Goal: Task Accomplishment & Management: Use online tool/utility

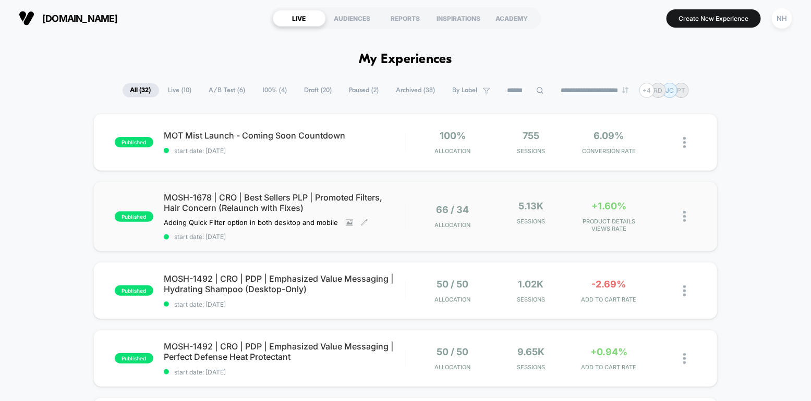
click at [271, 201] on span "MOSH-1678 | CRO | Best Sellers PLP | Promoted Filters, Hair Concern (Relaunch w…" at bounding box center [284, 202] width 241 height 21
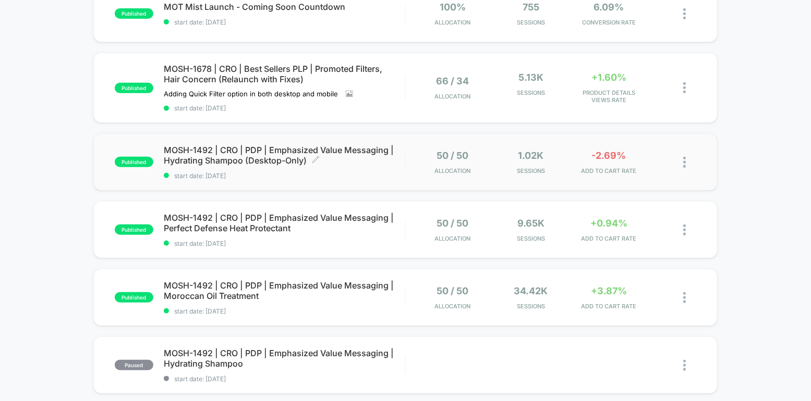
scroll to position [132, 0]
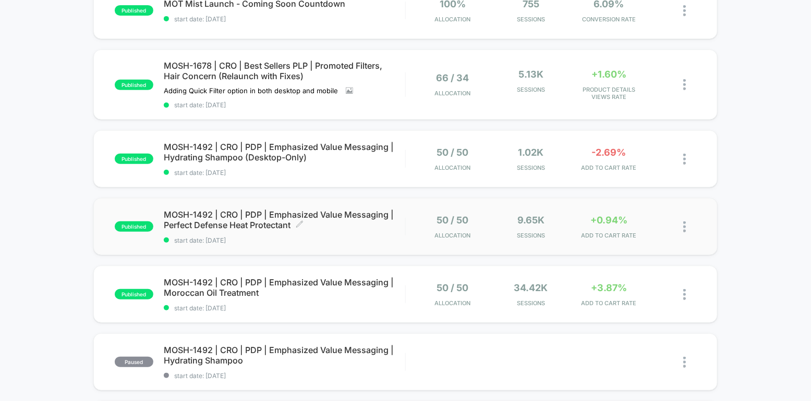
click at [267, 219] on span "MOSH-1492 | CRO | PDP | Emphasized Value Messaging | Perfect Defense Heat Prote…" at bounding box center [284, 220] width 241 height 21
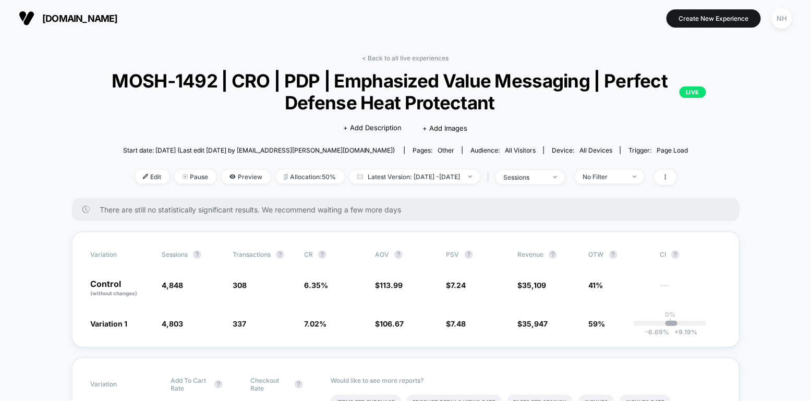
scroll to position [73, 0]
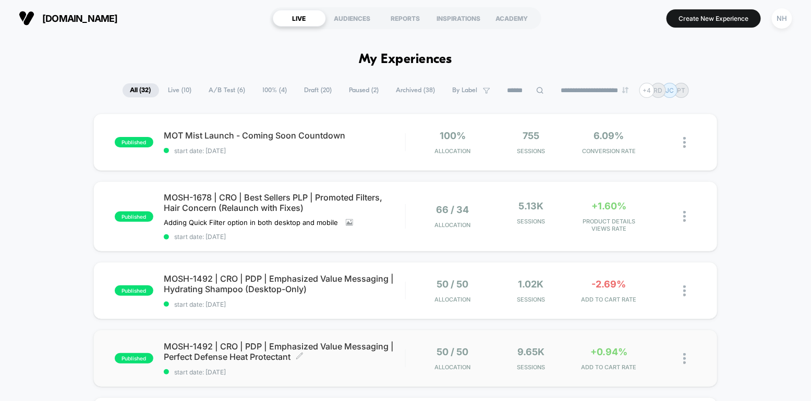
scroll to position [91, 0]
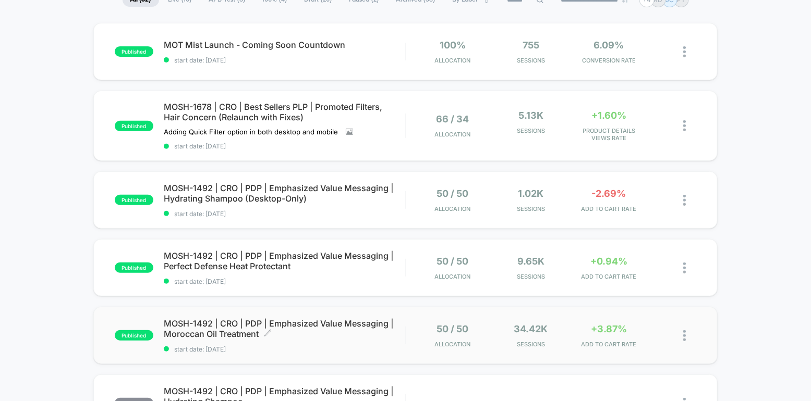
click at [232, 322] on span "MOSH-1492 | CRO | PDP | Emphasized Value Messaging | Moroccan Oil Treatment Cli…" at bounding box center [284, 328] width 241 height 21
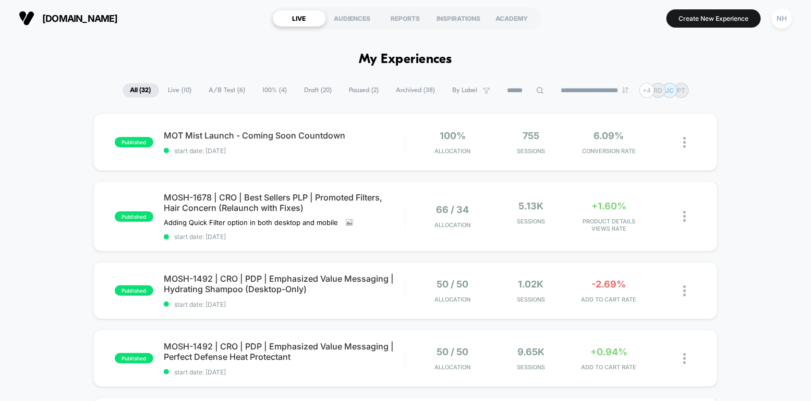
scroll to position [363, 0]
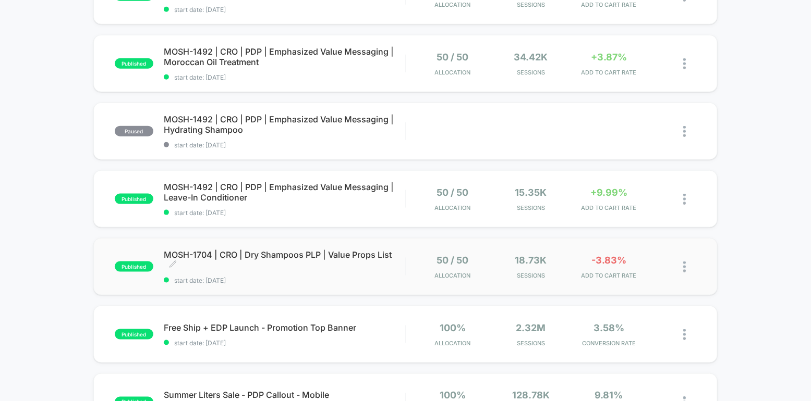
click at [252, 256] on span "MOSH-1704 | CRO | Dry Shampoos PLP | Value Props List Click to edit experience …" at bounding box center [284, 260] width 241 height 21
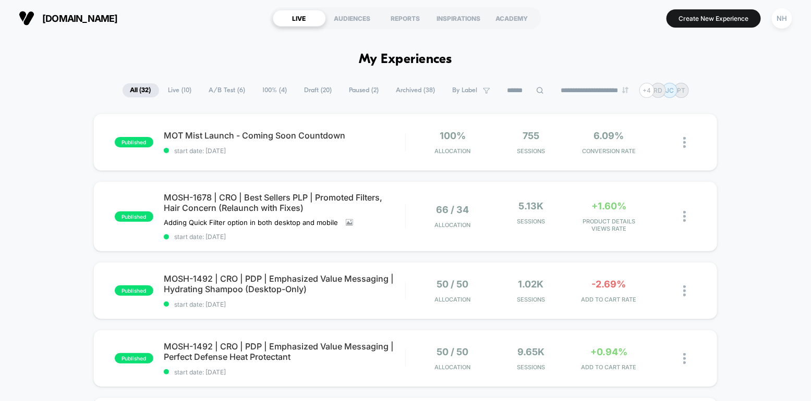
scroll to position [41, 0]
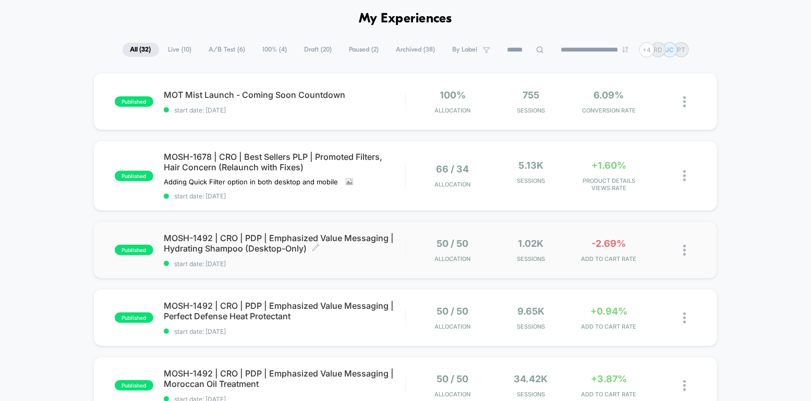
click at [328, 237] on span "MOSH-1492 | CRO | PDP | Emphasized Value Messaging | Hydrating Shampoo (Desktop…" at bounding box center [284, 243] width 241 height 21
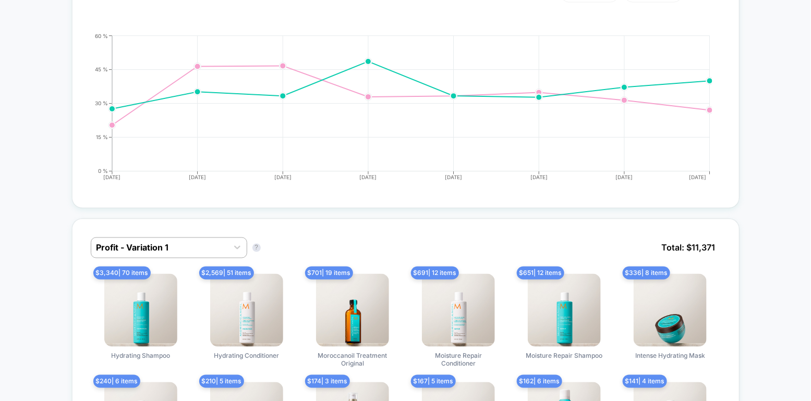
scroll to position [539, 0]
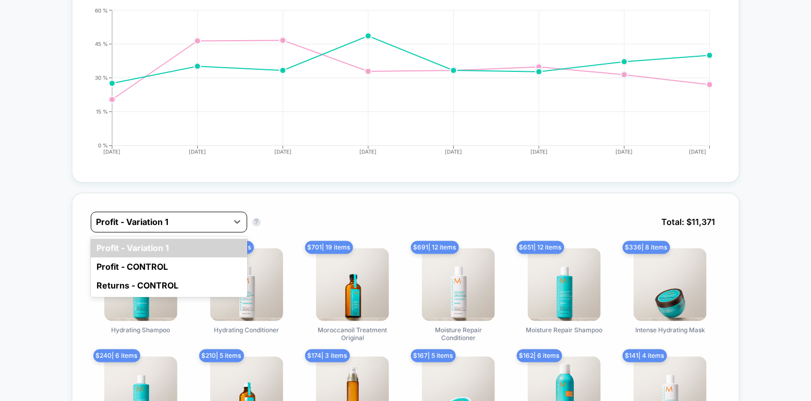
click at [219, 216] on div at bounding box center [159, 222] width 126 height 13
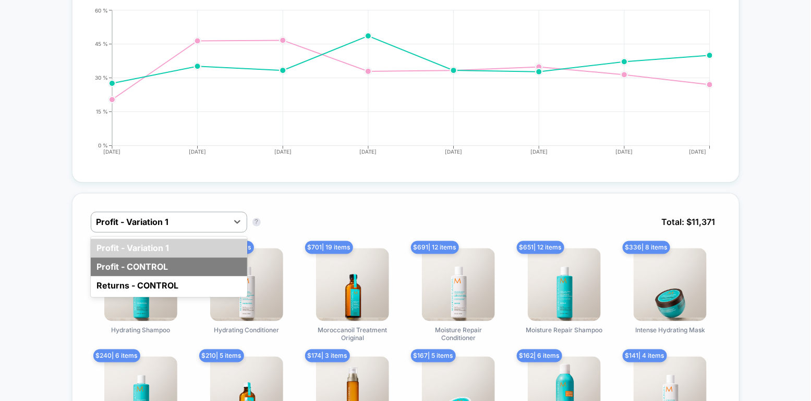
click at [186, 261] on div "Profit - CONTROL" at bounding box center [169, 267] width 156 height 19
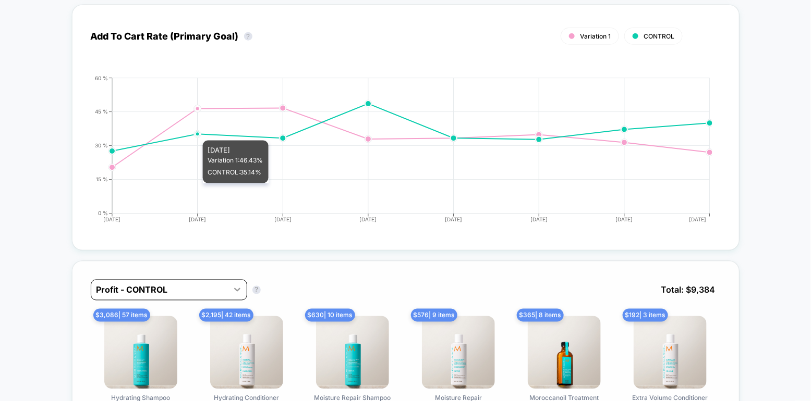
scroll to position [544, 0]
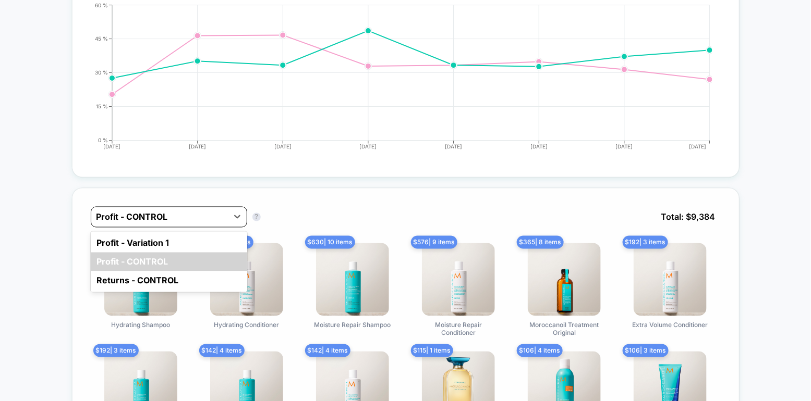
click at [225, 215] on div "Profit - CONTROL" at bounding box center [159, 217] width 137 height 17
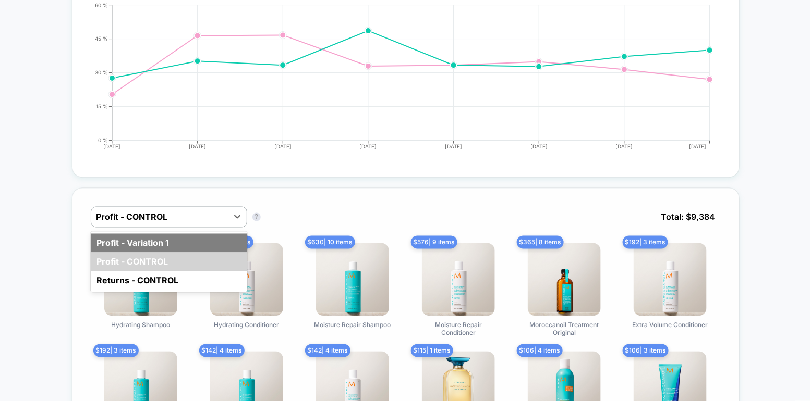
click at [206, 236] on div "Profit - Variation 1" at bounding box center [169, 243] width 156 height 19
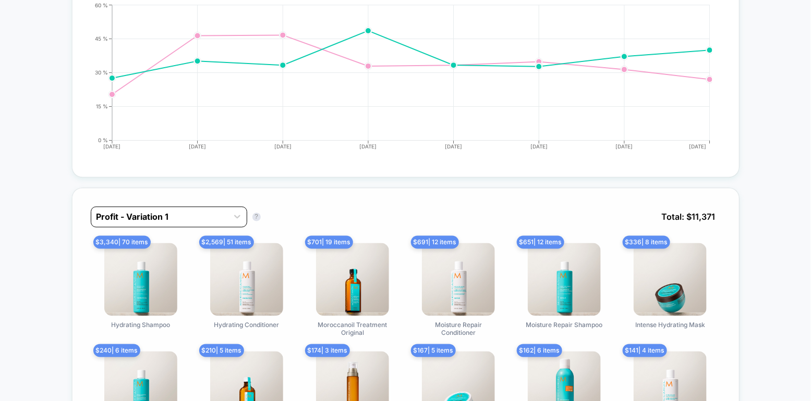
click at [222, 209] on div "Profit - Variation 1" at bounding box center [159, 217] width 137 height 17
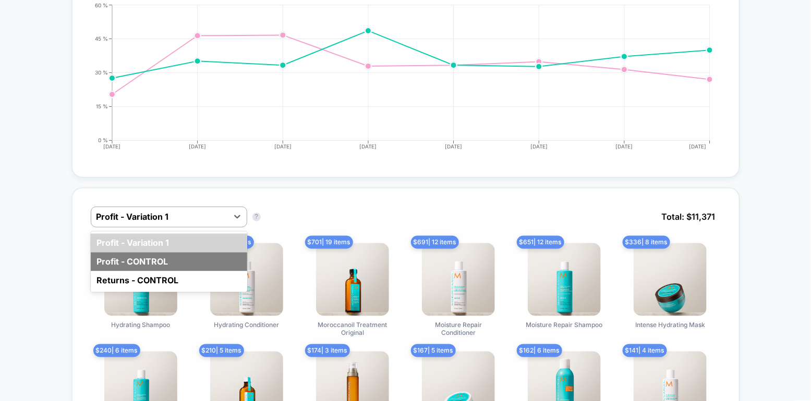
click at [197, 253] on div "Profit - CONTROL" at bounding box center [169, 262] width 156 height 19
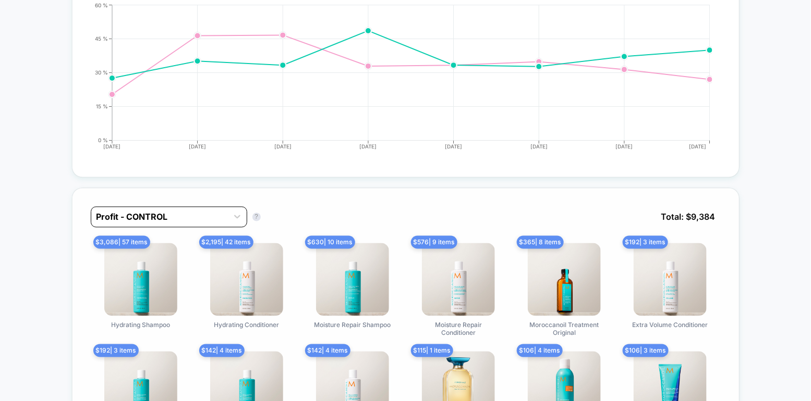
click at [216, 215] on div at bounding box center [159, 217] width 126 height 13
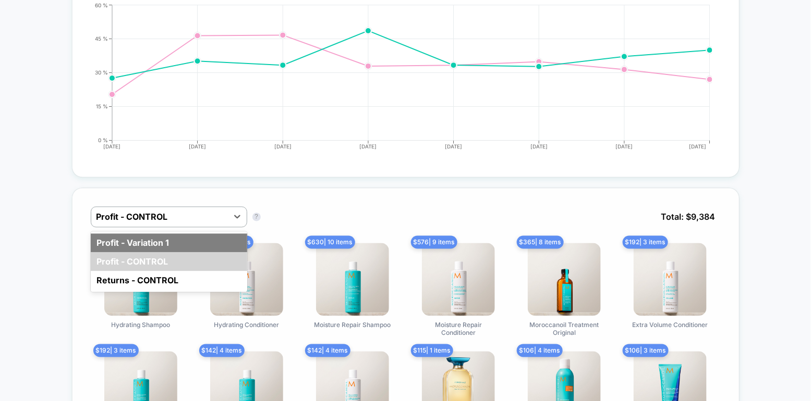
click at [200, 241] on div "Profit - Variation 1" at bounding box center [169, 243] width 156 height 19
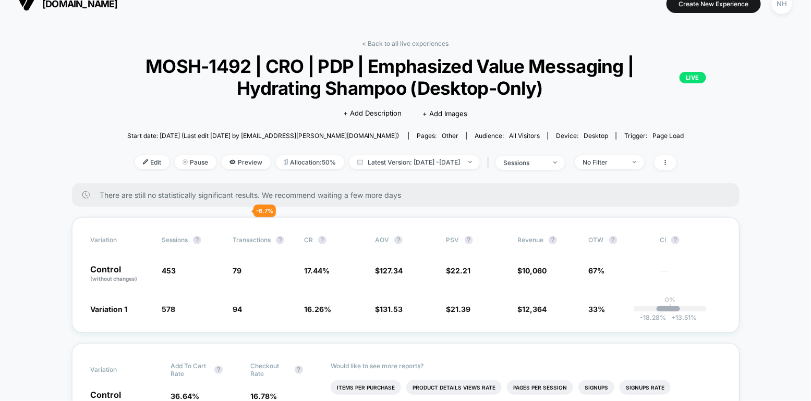
scroll to position [12, 0]
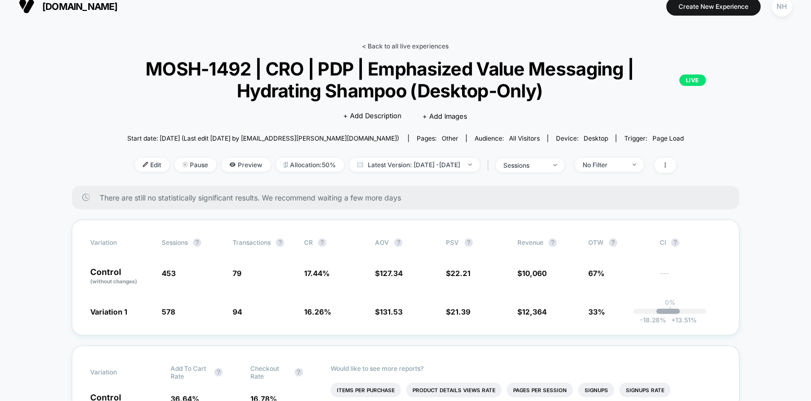
click at [402, 46] on link "< Back to all live experiences" at bounding box center [405, 46] width 87 height 8
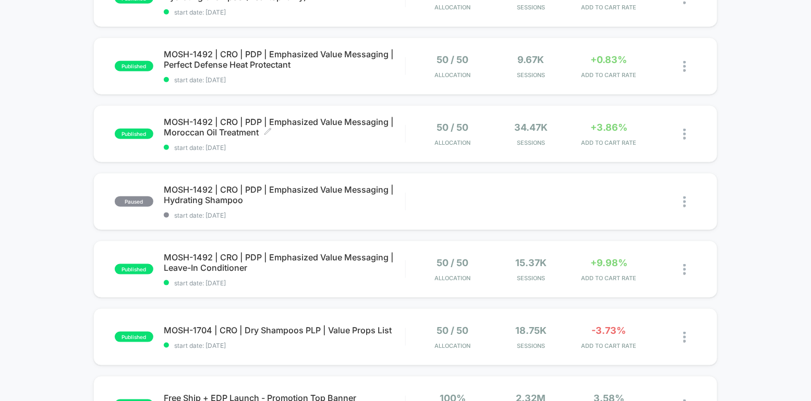
scroll to position [343, 0]
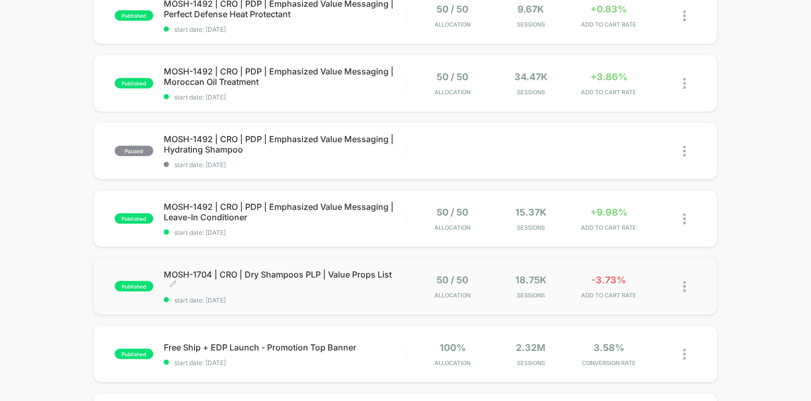
click at [281, 274] on span "MOSH-1704 | CRO | Dry Shampoos PLP | Value Props List Click to edit experience …" at bounding box center [284, 279] width 241 height 21
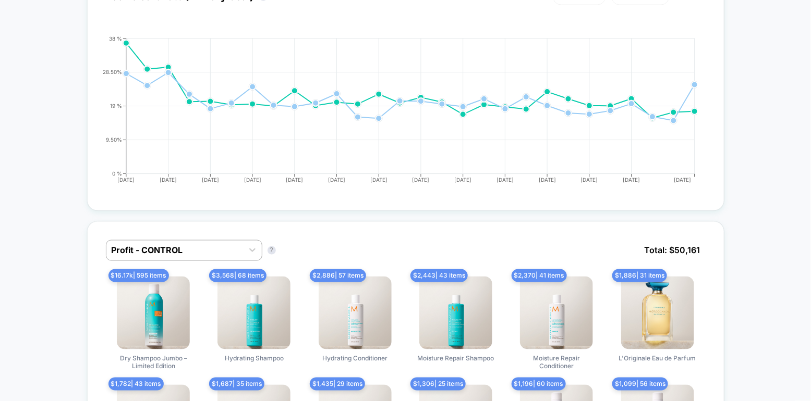
scroll to position [524, 0]
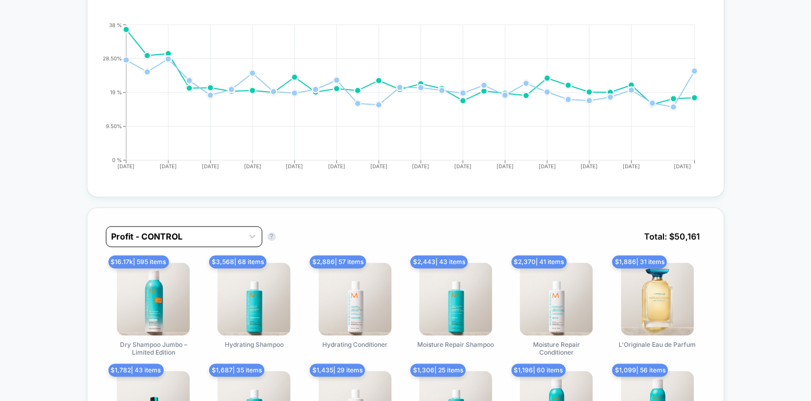
click at [203, 231] on div at bounding box center [175, 237] width 126 height 13
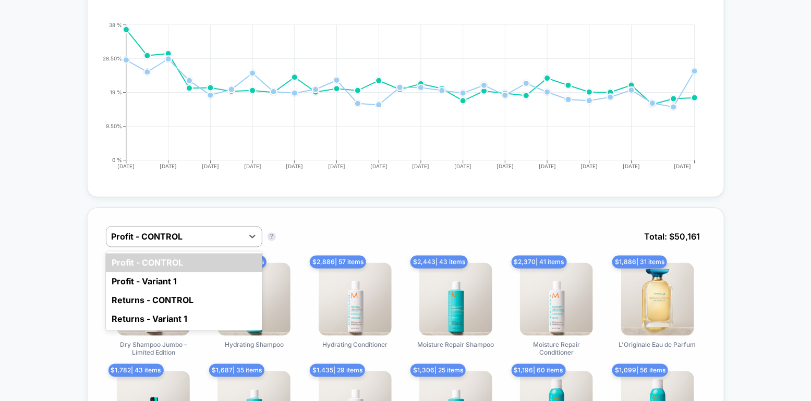
click at [328, 227] on div "option Profit - CONTROL focused, 1 of 4. 4 results available. Use Up and Down t…" at bounding box center [405, 245] width 599 height 36
click at [226, 231] on div at bounding box center [175, 237] width 126 height 13
click at [202, 273] on div "Profit - Variant 1" at bounding box center [184, 282] width 156 height 19
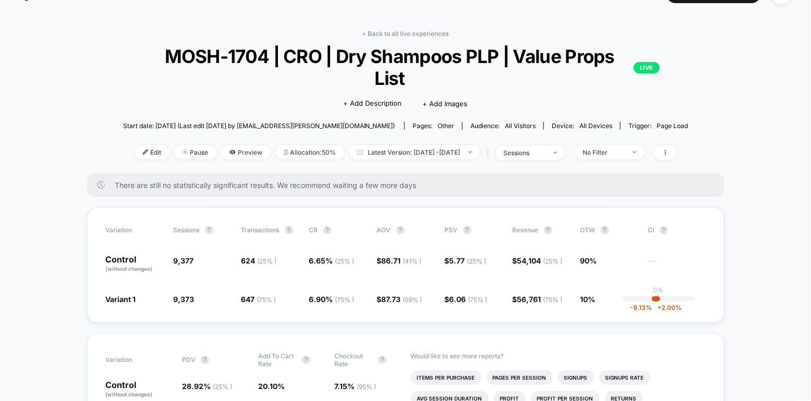
scroll to position [0, 0]
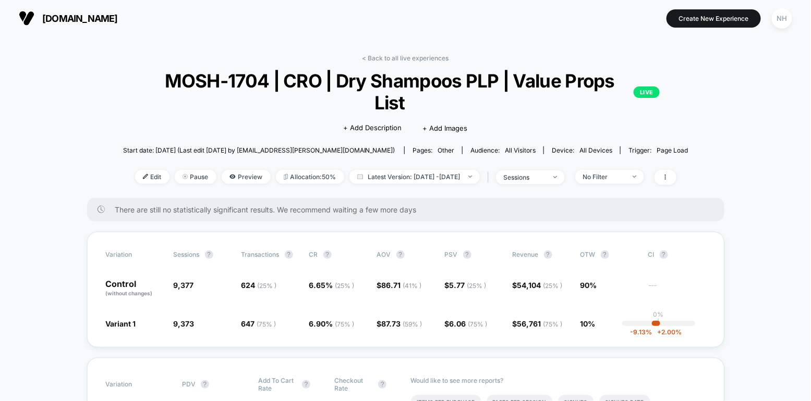
click at [392, 56] on link "< Back to all live experiences" at bounding box center [405, 58] width 87 height 8
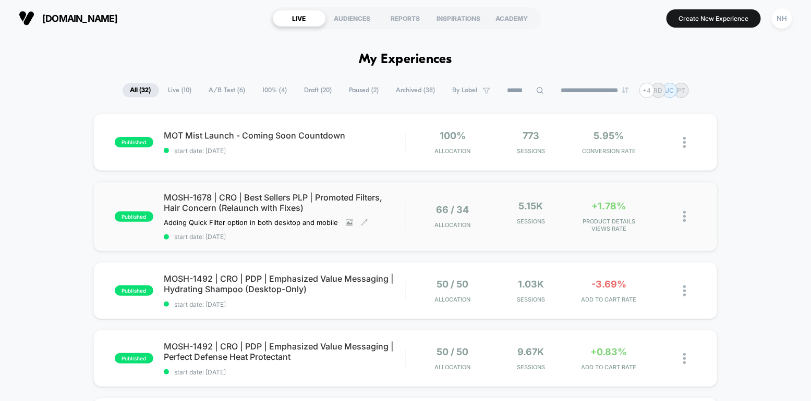
click at [266, 207] on span "MOSH-1678 | CRO | Best Sellers PLP | Promoted Filters, Hair Concern (Relaunch w…" at bounding box center [284, 202] width 241 height 21
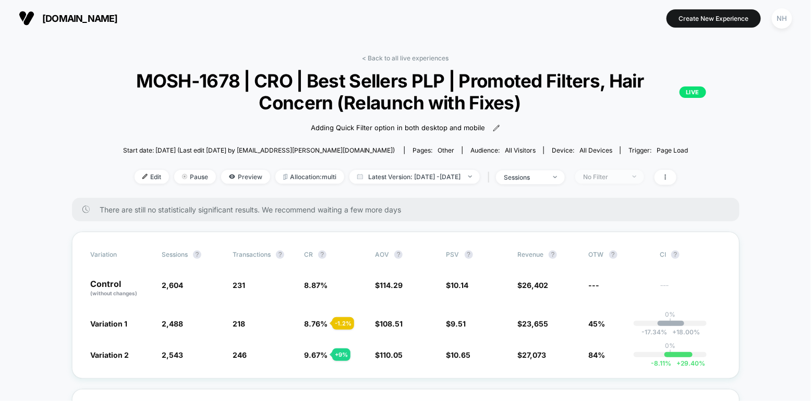
click at [623, 175] on div "No Filter" at bounding box center [604, 177] width 42 height 8
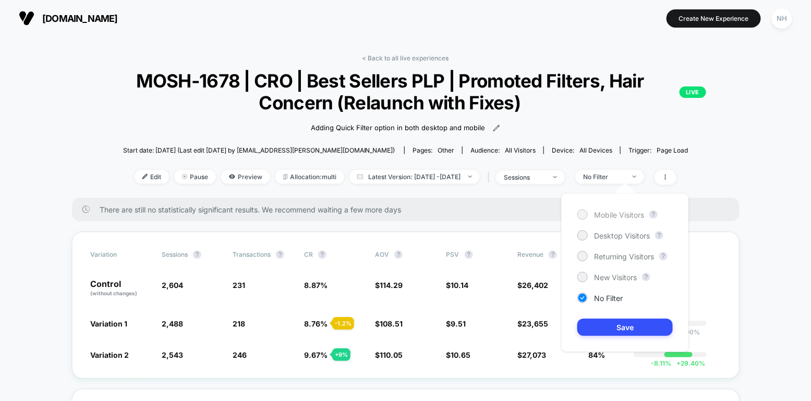
click at [622, 215] on span "Mobile Visitors" at bounding box center [619, 215] width 50 height 9
click at [622, 328] on button "Save" at bounding box center [624, 327] width 95 height 17
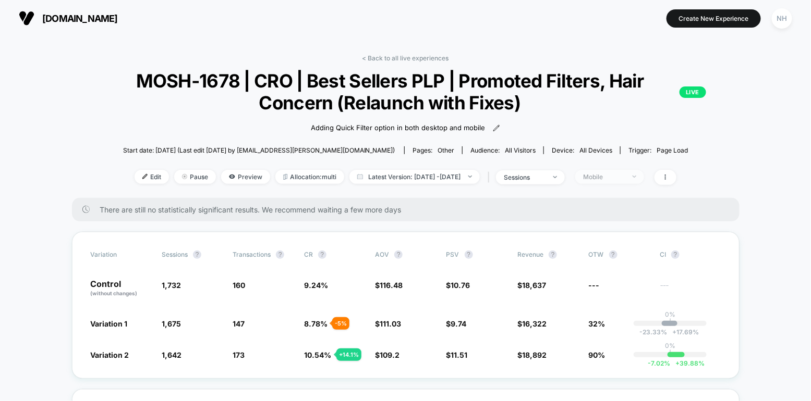
click at [621, 179] on div "Mobile" at bounding box center [604, 177] width 42 height 8
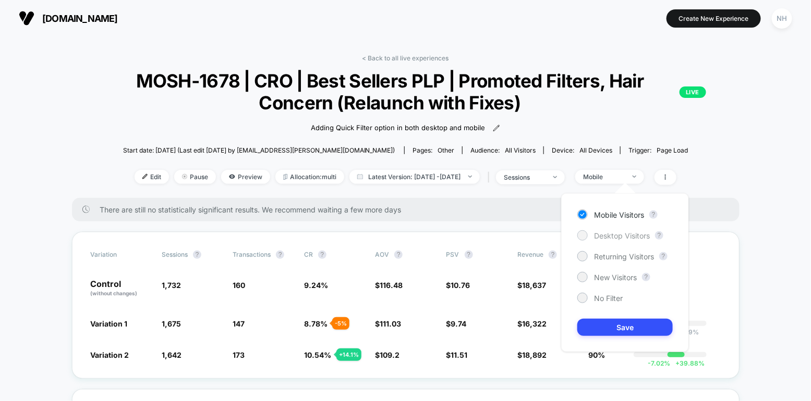
click at [604, 235] on span "Desktop Visitors" at bounding box center [622, 235] width 56 height 9
click at [634, 324] on button "Save" at bounding box center [624, 327] width 95 height 17
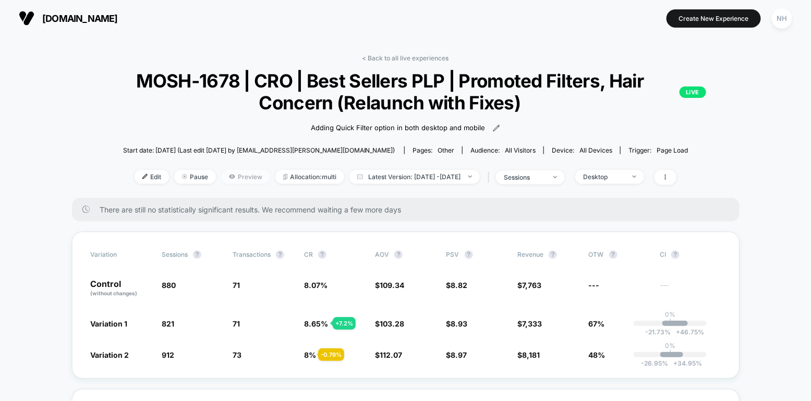
click at [227, 175] on span "Preview" at bounding box center [245, 177] width 49 height 14
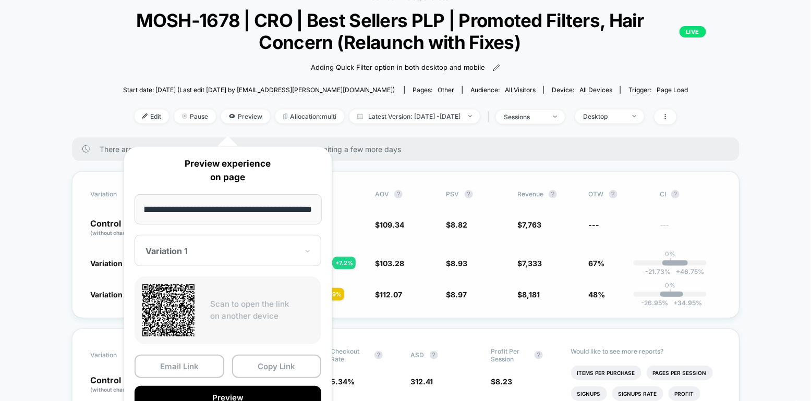
scroll to position [84, 0]
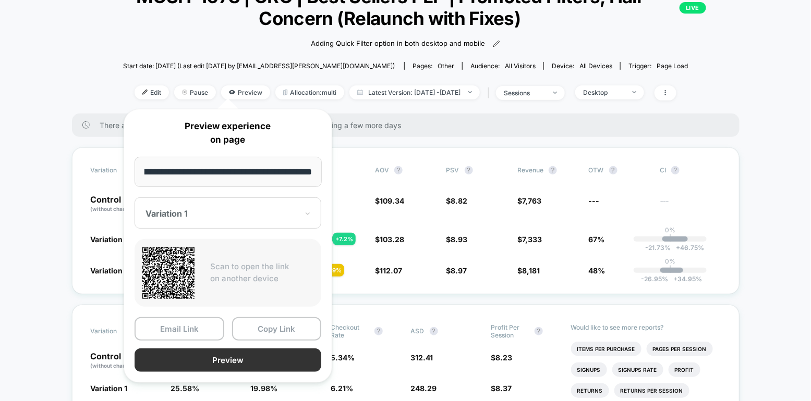
click at [281, 357] on button "Preview" at bounding box center [227, 360] width 187 height 23
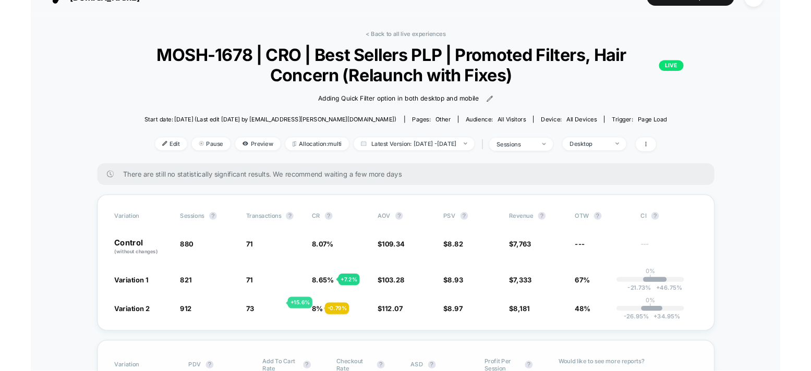
scroll to position [0, 0]
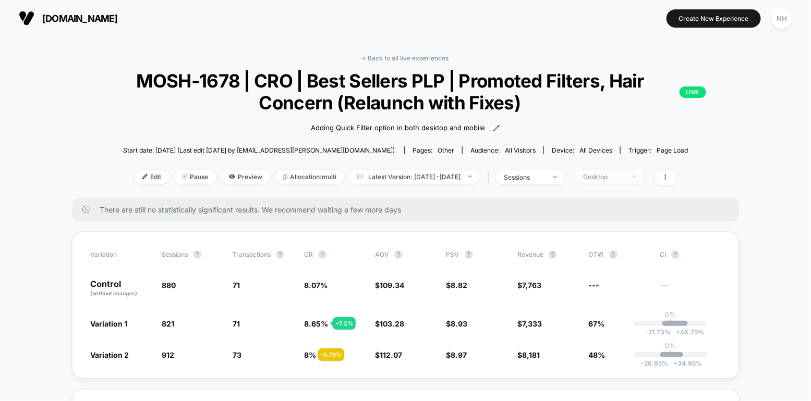
click at [624, 174] on div "Desktop" at bounding box center [604, 177] width 42 height 8
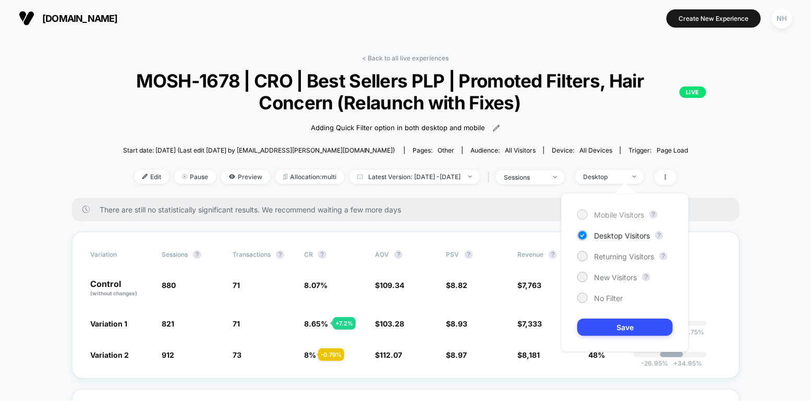
click at [634, 218] on span "Mobile Visitors" at bounding box center [619, 215] width 50 height 9
click at [638, 326] on button "Save" at bounding box center [624, 327] width 95 height 17
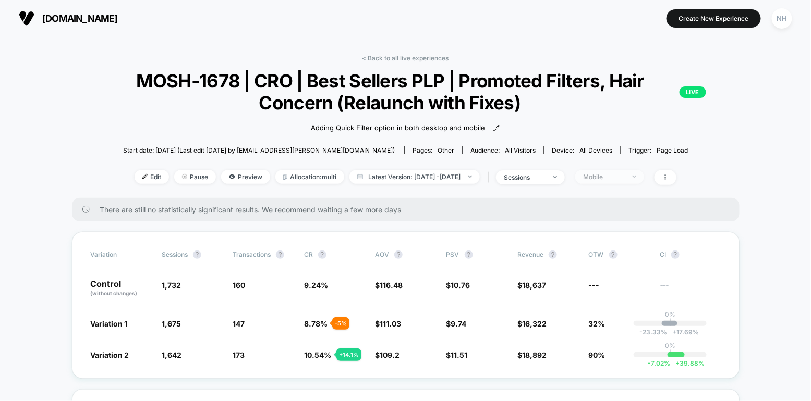
click at [626, 171] on span "Mobile" at bounding box center [609, 177] width 69 height 14
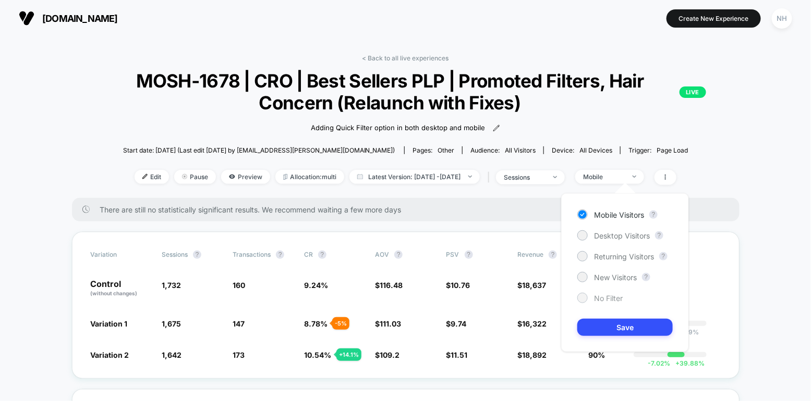
click at [609, 298] on span "No Filter" at bounding box center [608, 298] width 29 height 9
click at [609, 325] on button "Save" at bounding box center [624, 327] width 95 height 17
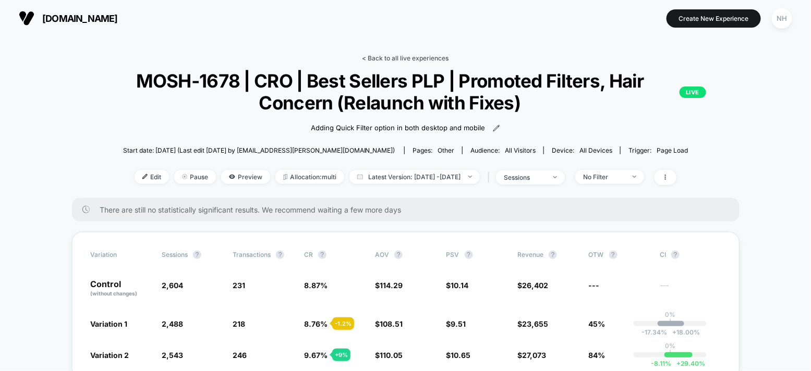
click at [409, 55] on link "< Back to all live experiences" at bounding box center [405, 58] width 87 height 8
